Goal: Obtain resource: Obtain resource

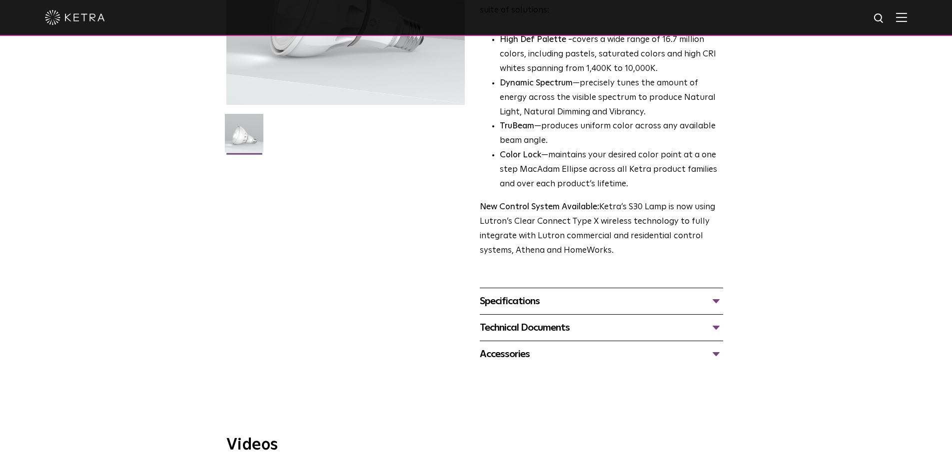
scroll to position [250, 0]
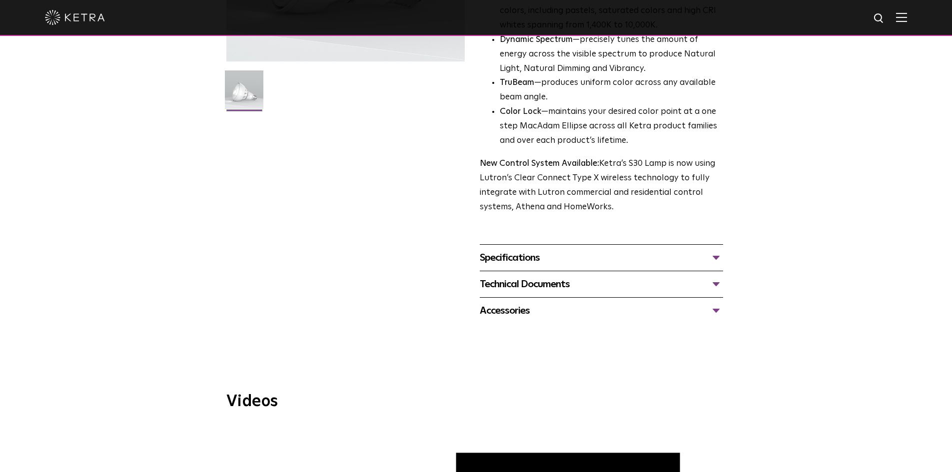
click at [606, 254] on div "Specifications" at bounding box center [601, 258] width 243 height 16
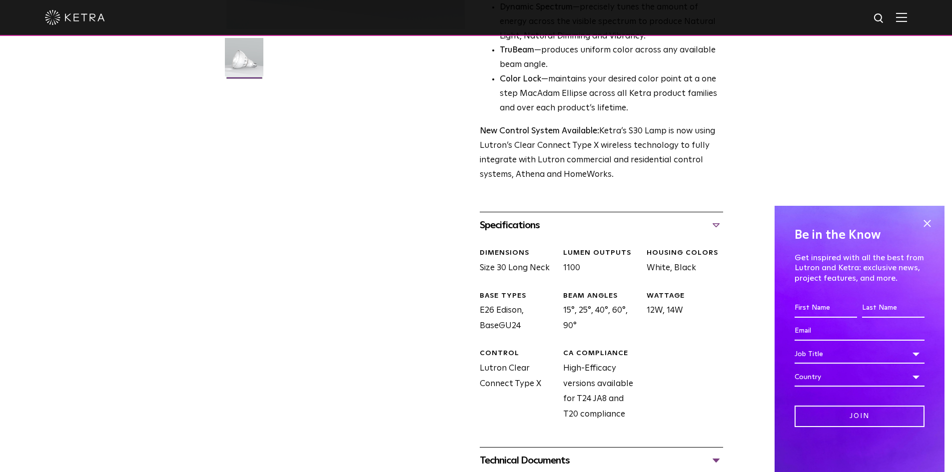
scroll to position [350, 0]
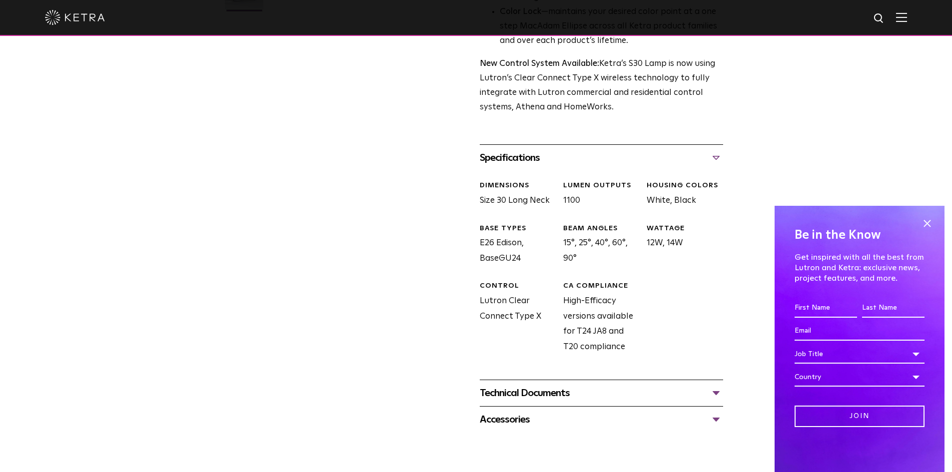
click at [581, 399] on div "Technical Documents" at bounding box center [601, 393] width 243 height 16
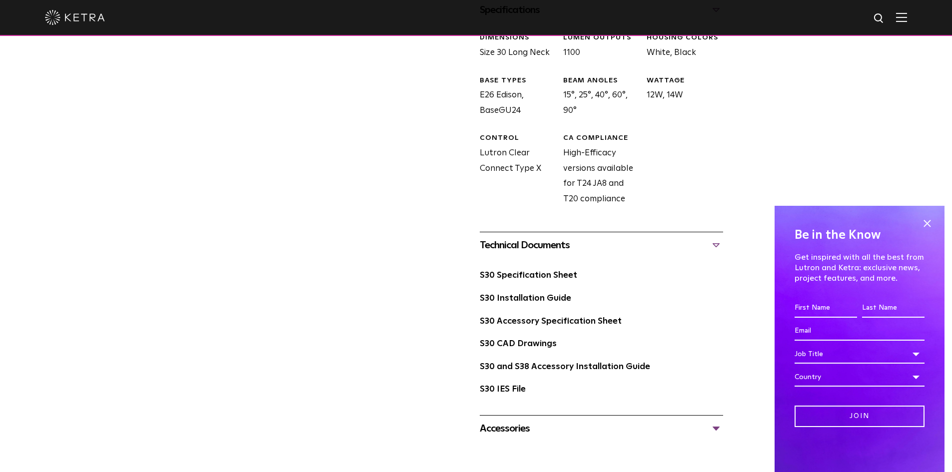
scroll to position [550, 0]
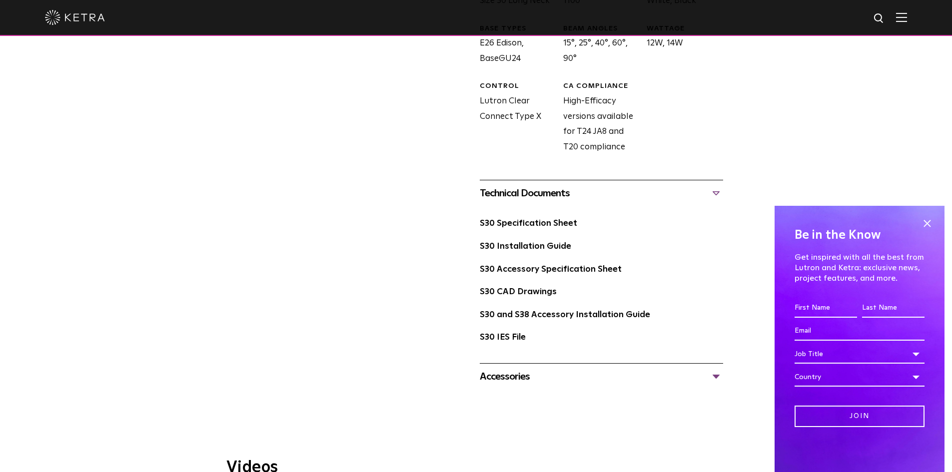
click at [565, 377] on div "Accessories" at bounding box center [601, 377] width 243 height 16
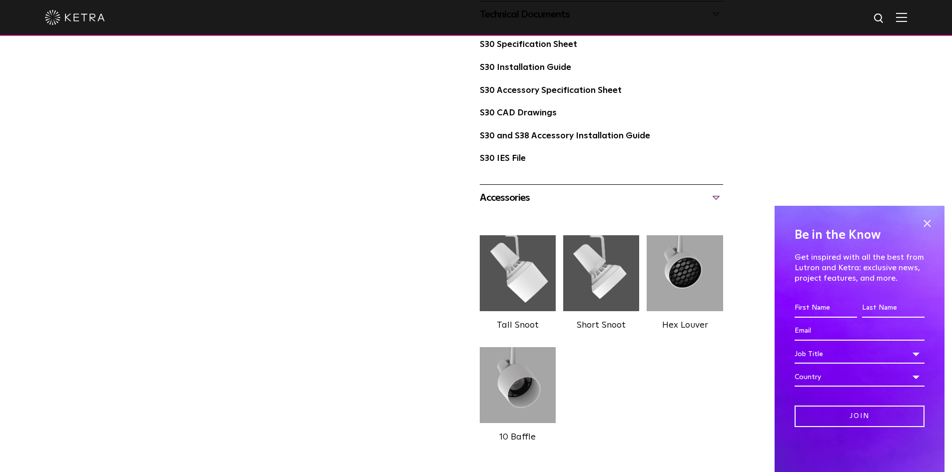
scroll to position [650, 0]
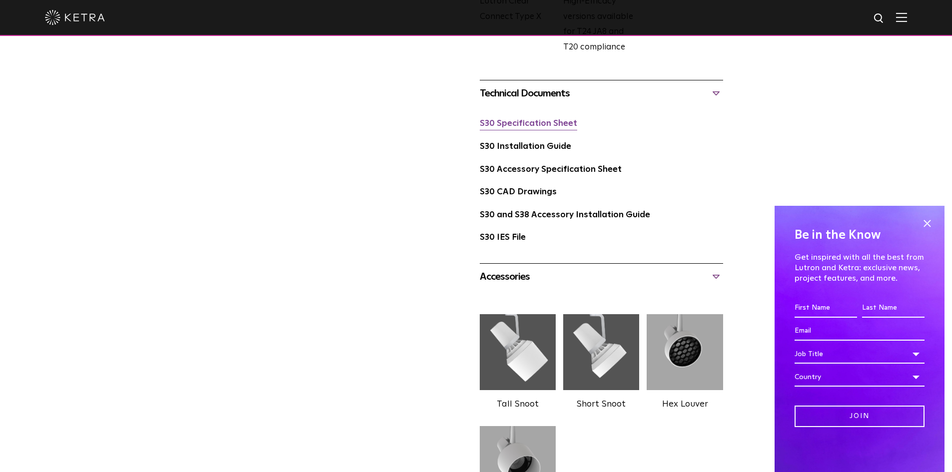
click at [569, 128] on link "S30 Specification Sheet" at bounding box center [528, 123] width 97 height 8
click at [507, 144] on link "S30 Installation Guide" at bounding box center [525, 146] width 91 height 8
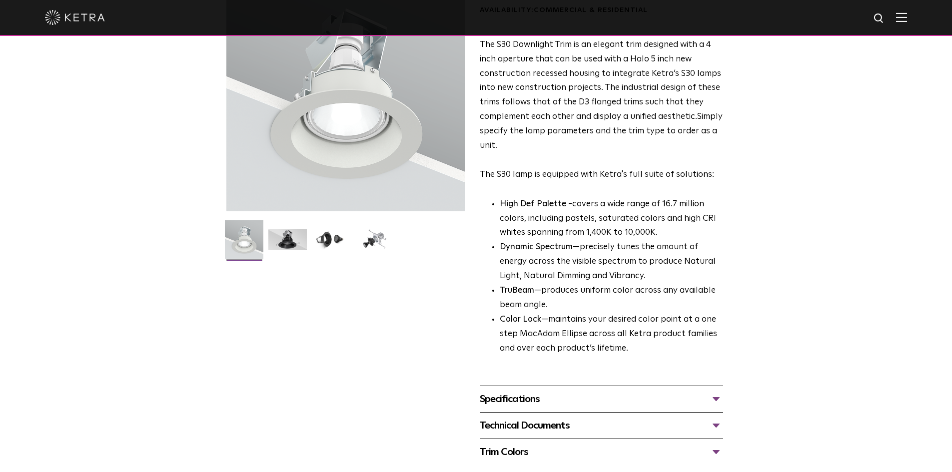
scroll to position [150, 0]
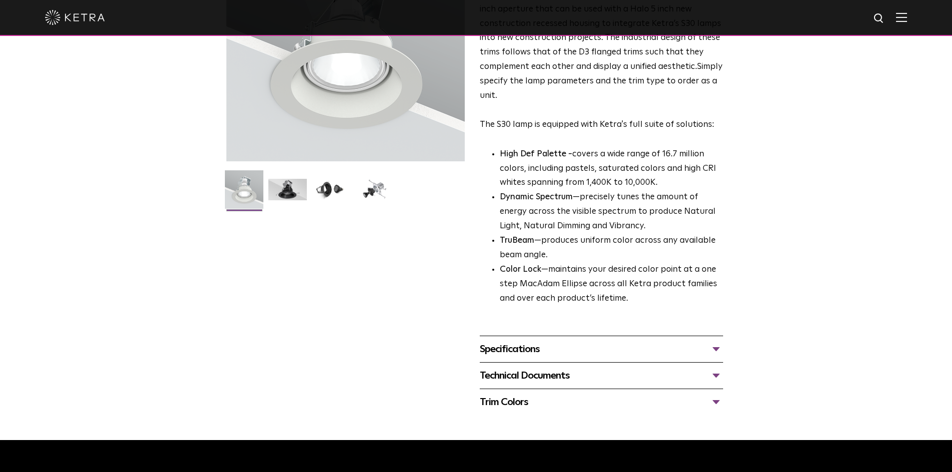
click at [545, 352] on div "Specifications" at bounding box center [601, 349] width 243 height 16
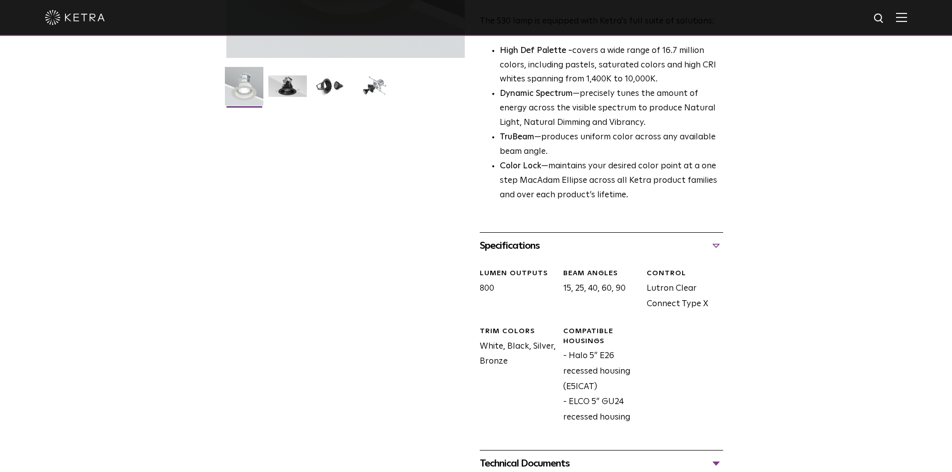
scroll to position [300, 0]
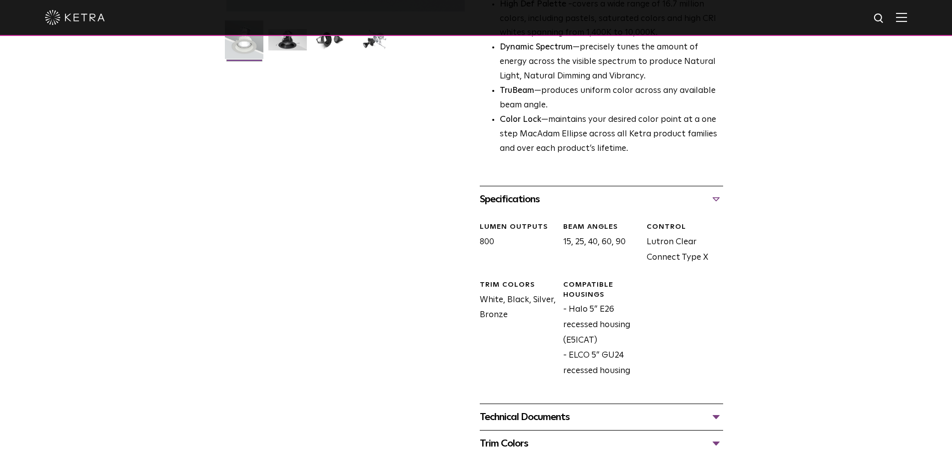
drag, startPoint x: 594, startPoint y: 342, endPoint x: 565, endPoint y: 343, distance: 28.5
click at [565, 343] on div "Compatible Housings - Halo 5” E26 recessed housing (E5ICAT) - ELCO 5” GU24 rece…" at bounding box center [597, 329] width 83 height 98
copy div "E5ICAT"
